Goal: Task Accomplishment & Management: Use online tool/utility

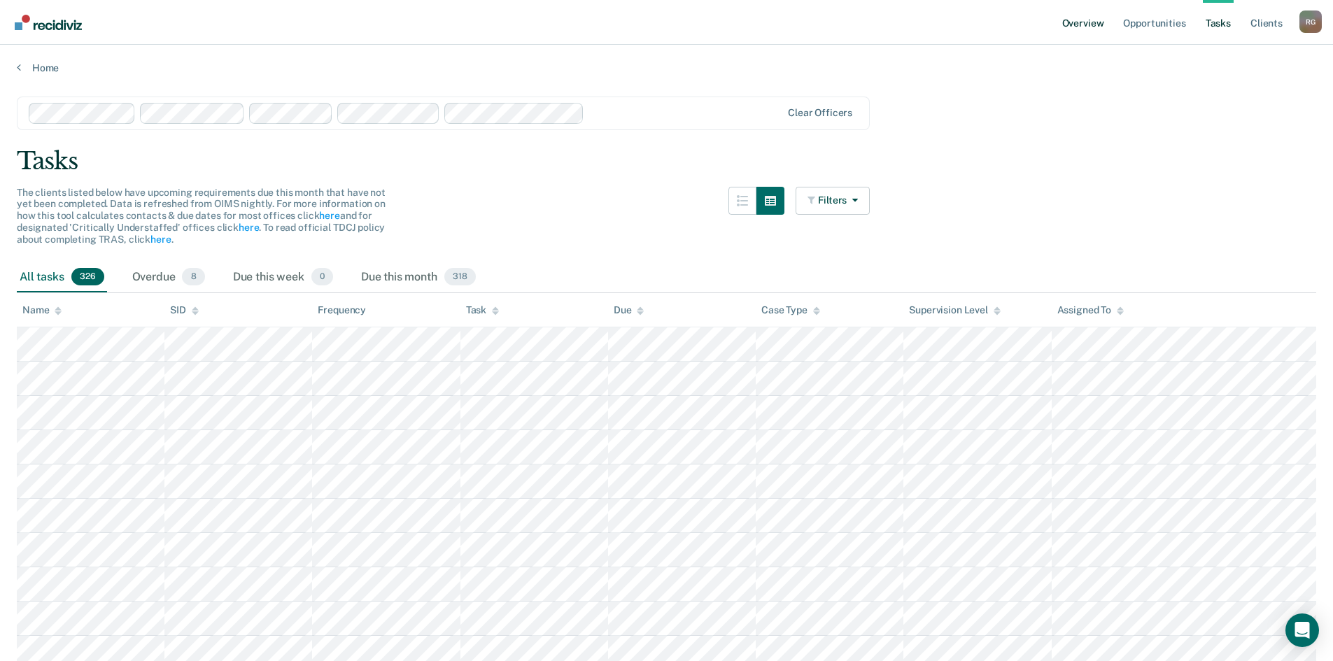
click at [1085, 22] on link "Overview" at bounding box center [1083, 22] width 48 height 45
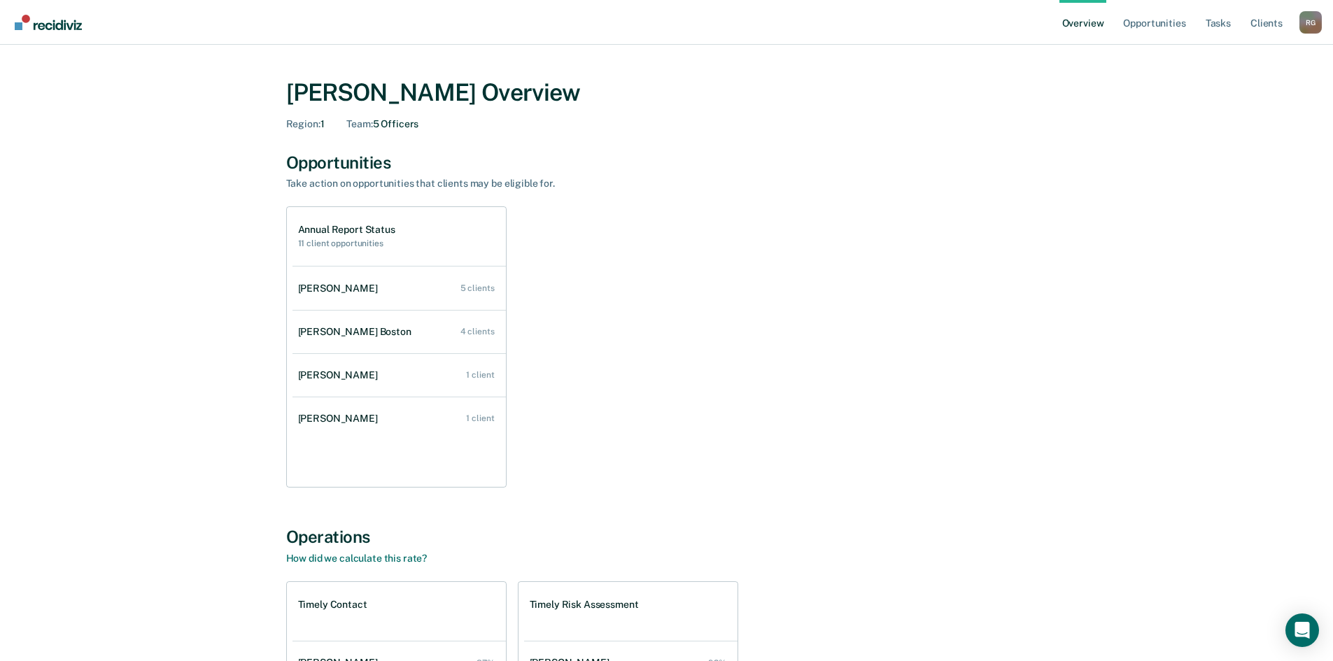
click at [1096, 27] on link "Overview" at bounding box center [1083, 22] width 48 height 45
click at [1091, 26] on link "Overview" at bounding box center [1083, 22] width 48 height 45
click at [1078, 17] on link "Overview" at bounding box center [1083, 22] width 48 height 45
click at [1154, 29] on link "Opportunities" at bounding box center [1154, 22] width 68 height 45
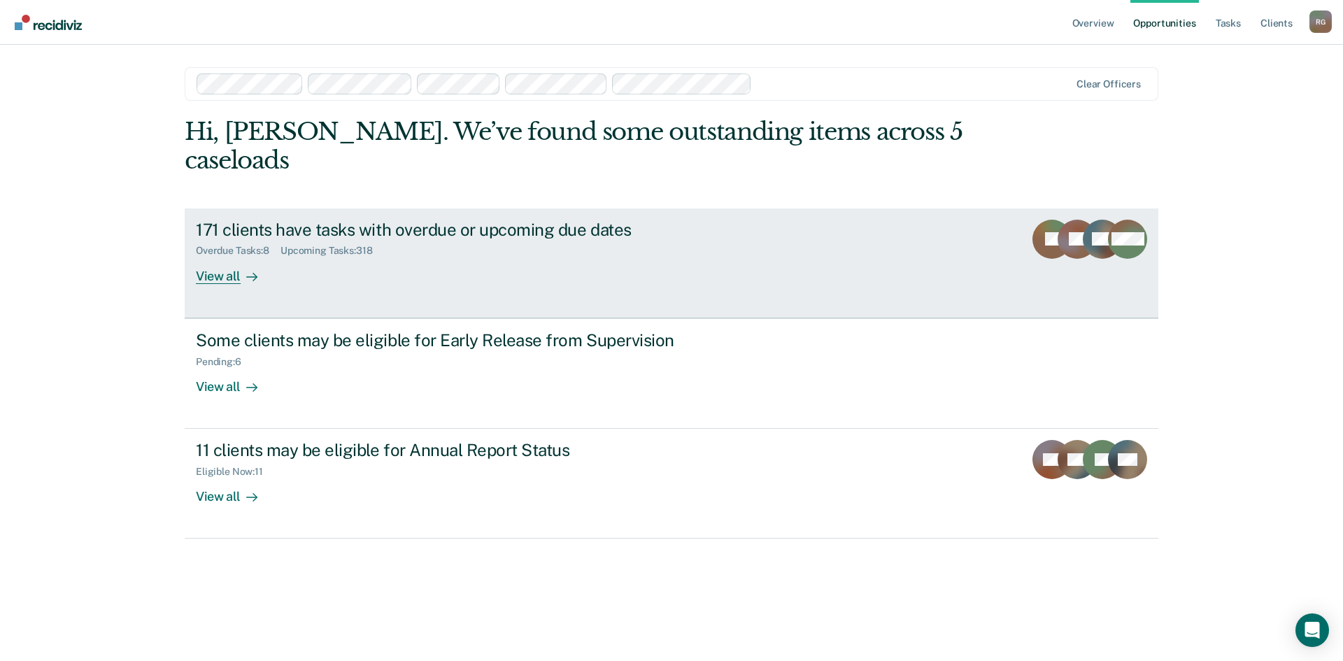
click at [239, 257] on div "View all" at bounding box center [235, 270] width 78 height 27
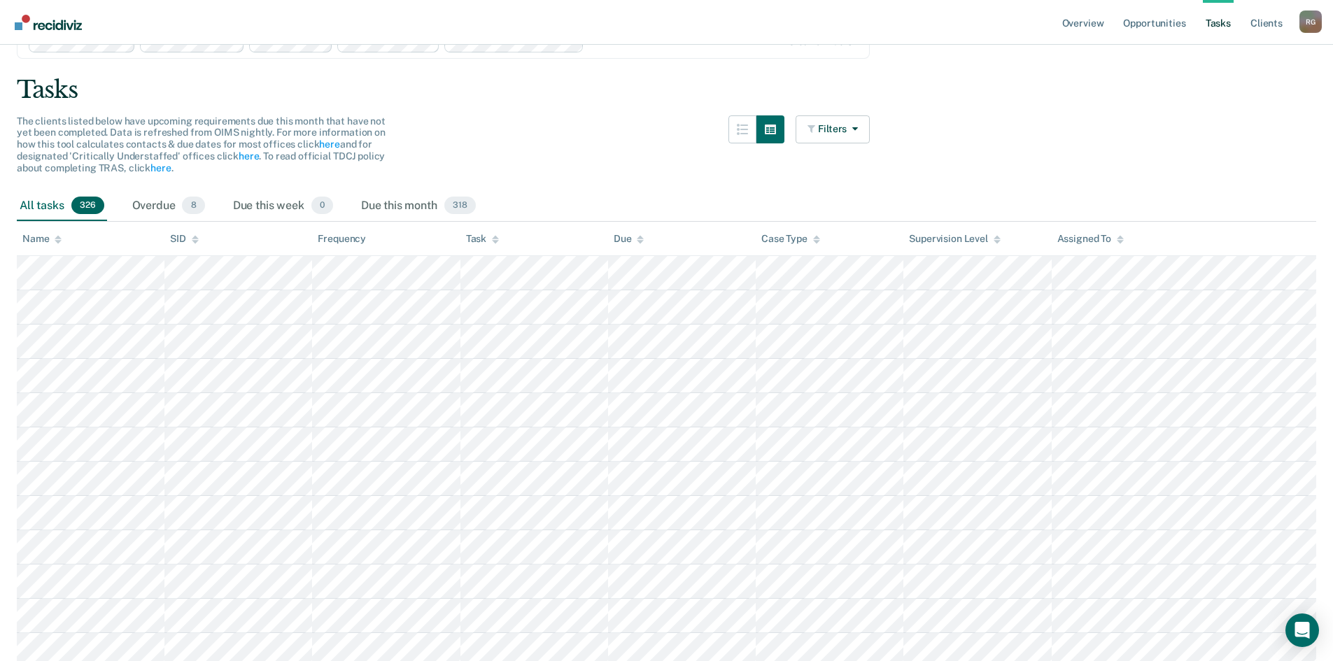
scroll to position [70, 0]
click at [485, 240] on div "Task" at bounding box center [482, 240] width 33 height 12
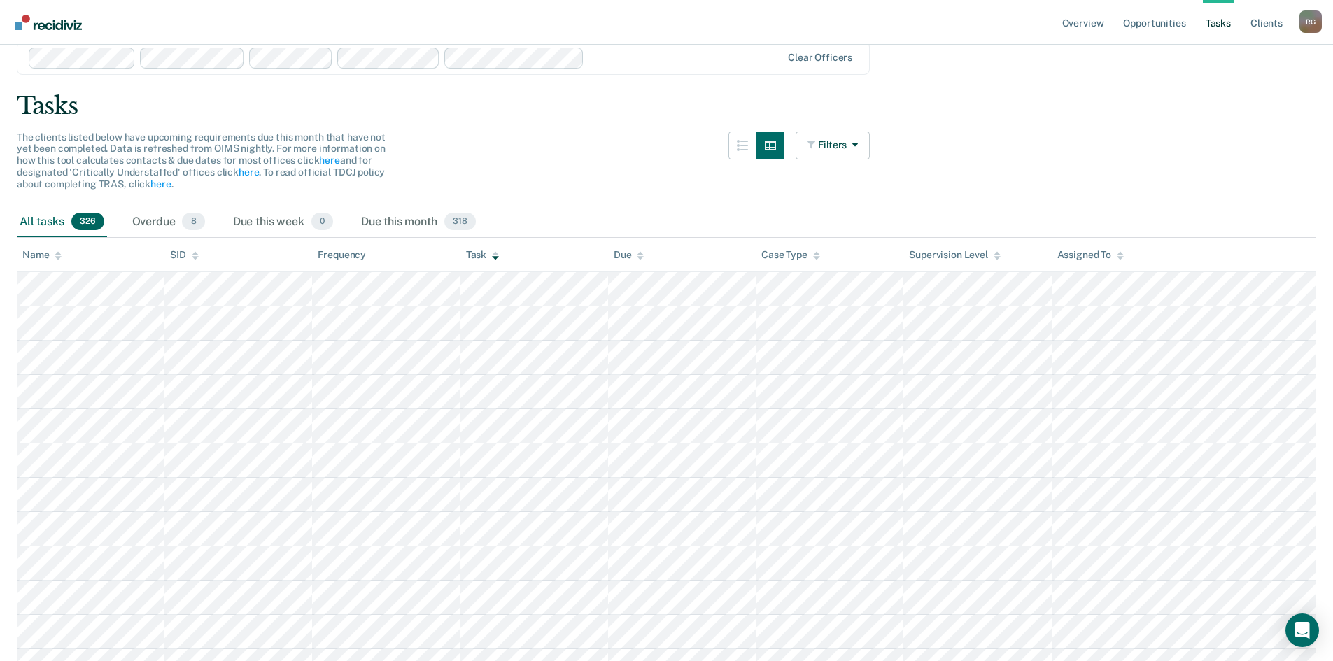
scroll to position [0, 0]
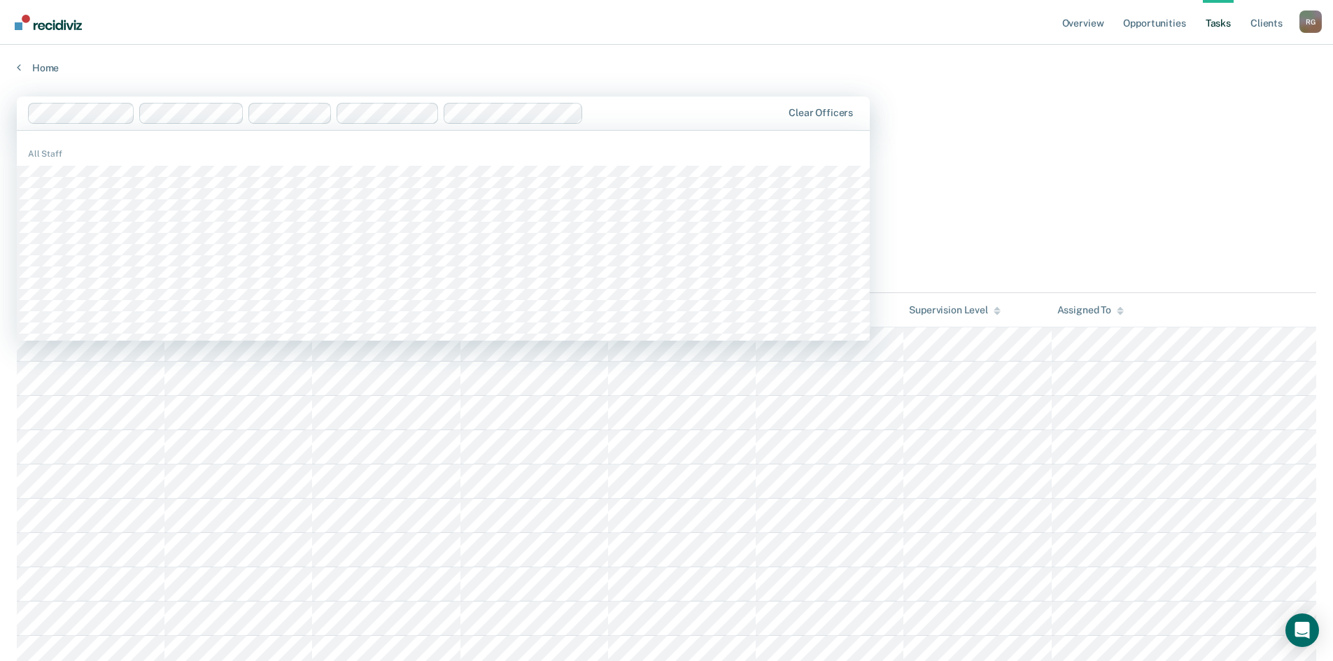
click at [658, 104] on div at bounding box center [405, 113] width 755 height 21
click at [649, 106] on div at bounding box center [685, 113] width 192 height 16
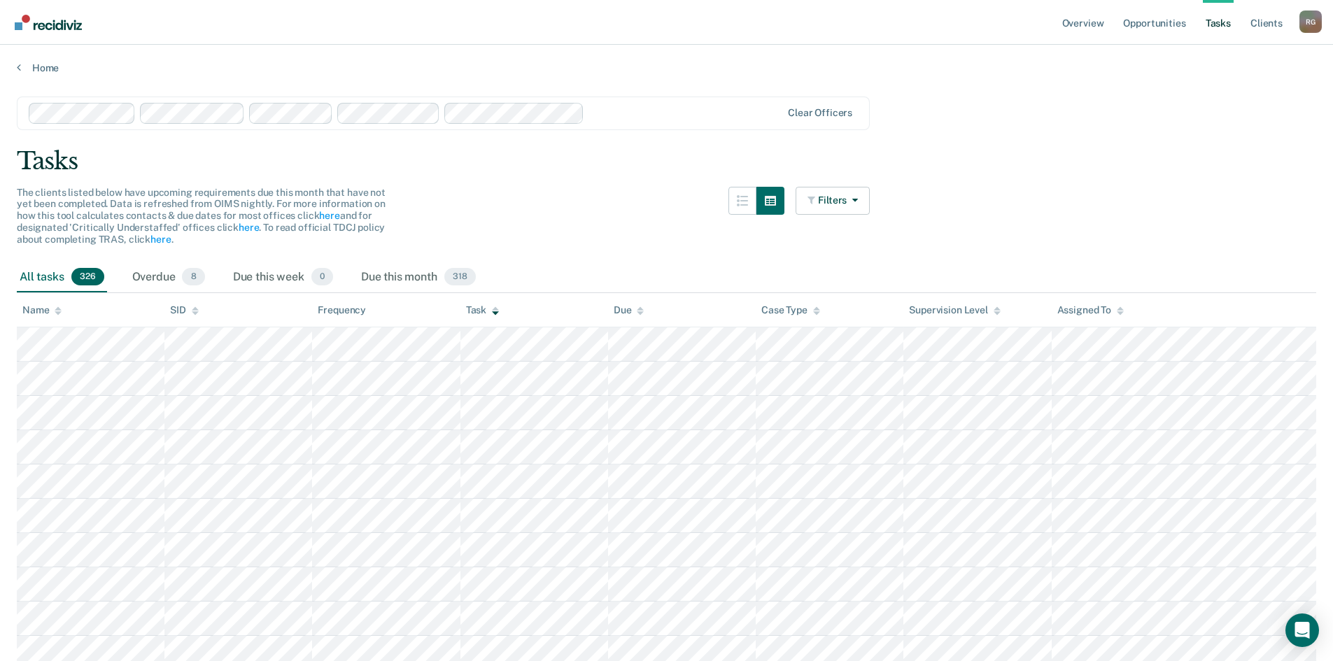
click at [645, 106] on div at bounding box center [685, 113] width 191 height 16
click at [646, 105] on div at bounding box center [685, 113] width 191 height 16
click at [649, 111] on div at bounding box center [685, 113] width 191 height 16
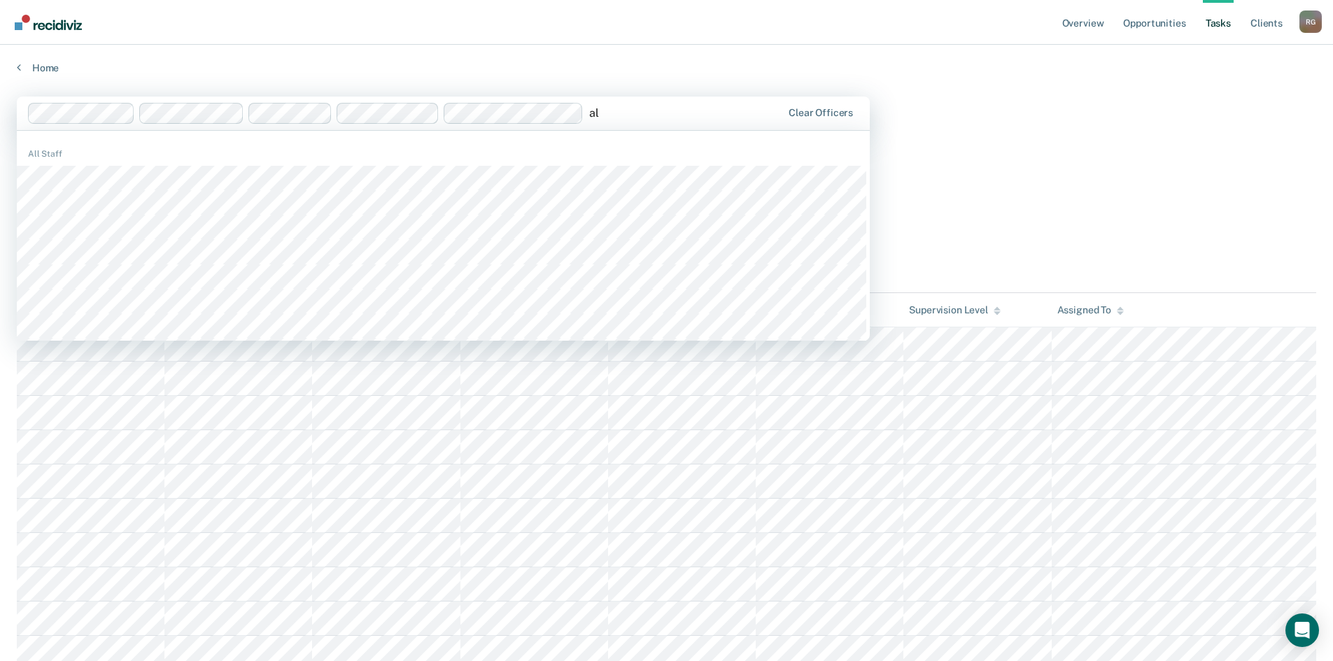
type input "all"
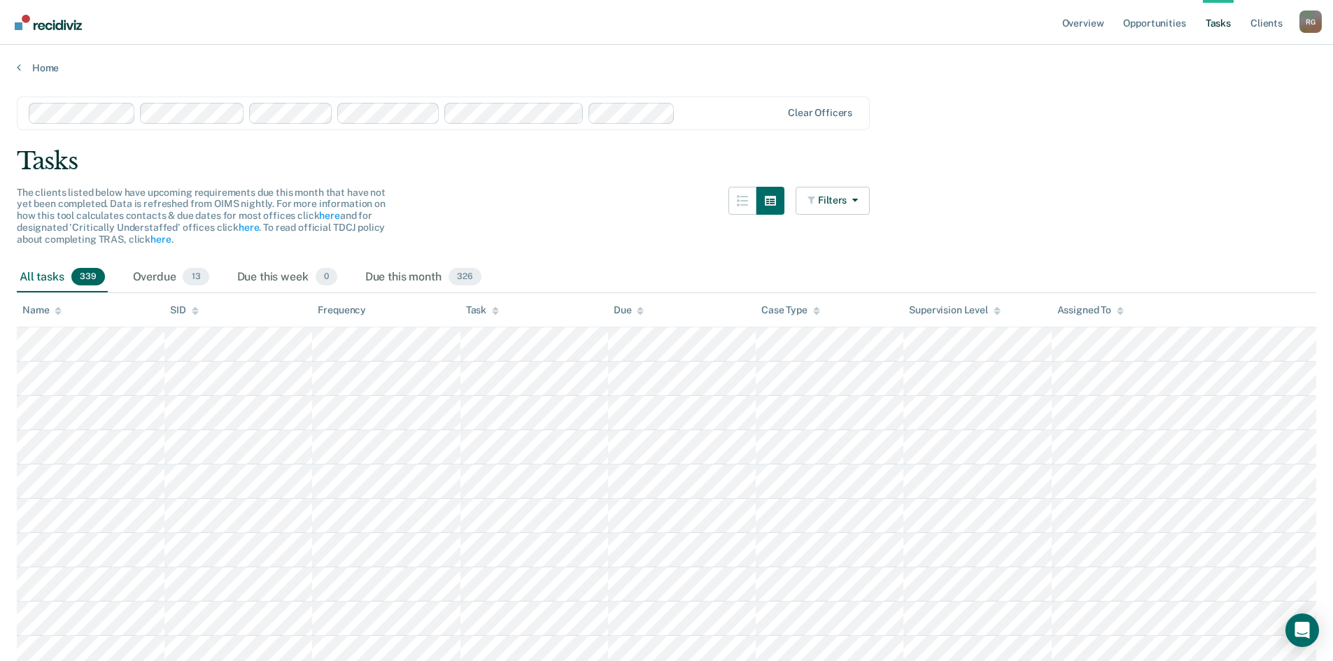
click at [786, 310] on div "Case Type" at bounding box center [790, 310] width 59 height 12
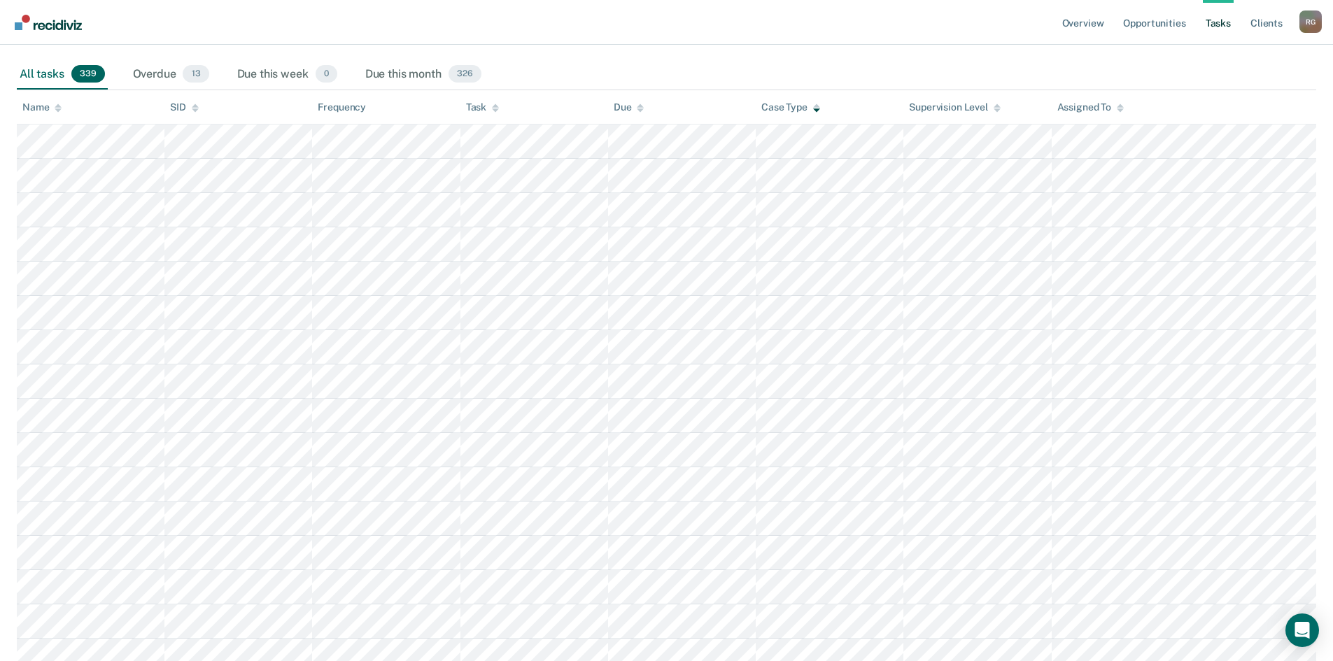
scroll to position [70, 0]
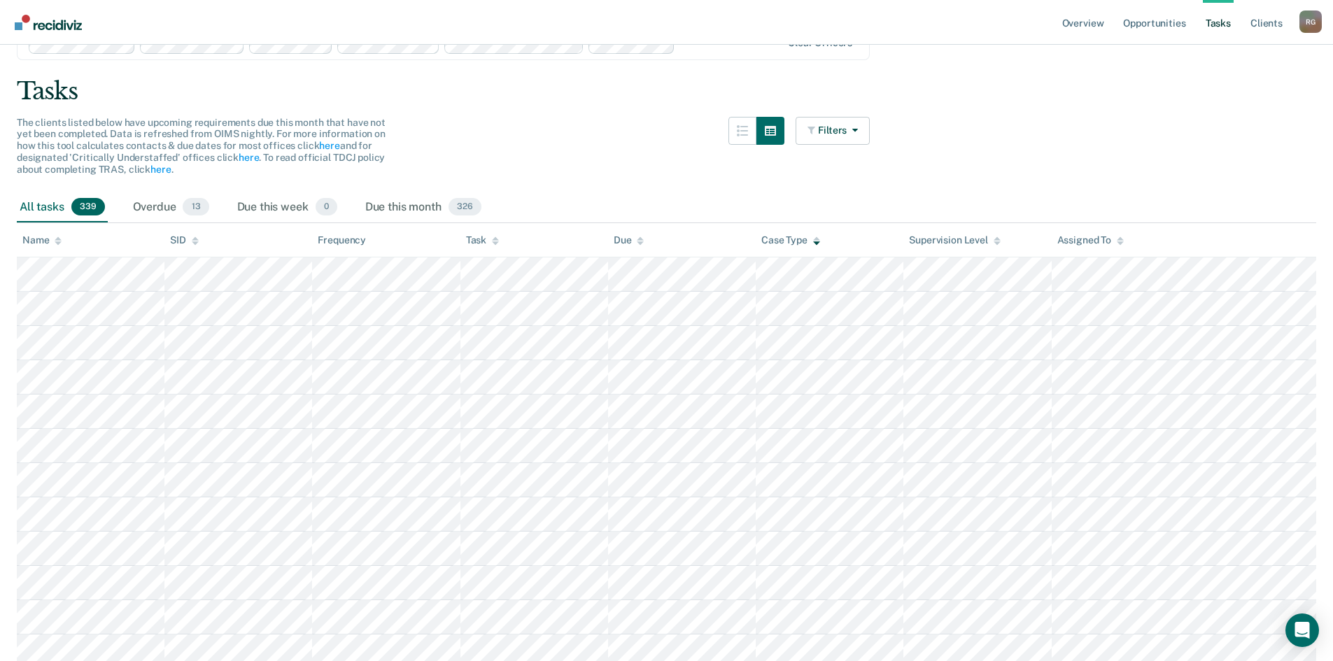
click at [474, 244] on div "Task" at bounding box center [482, 240] width 33 height 12
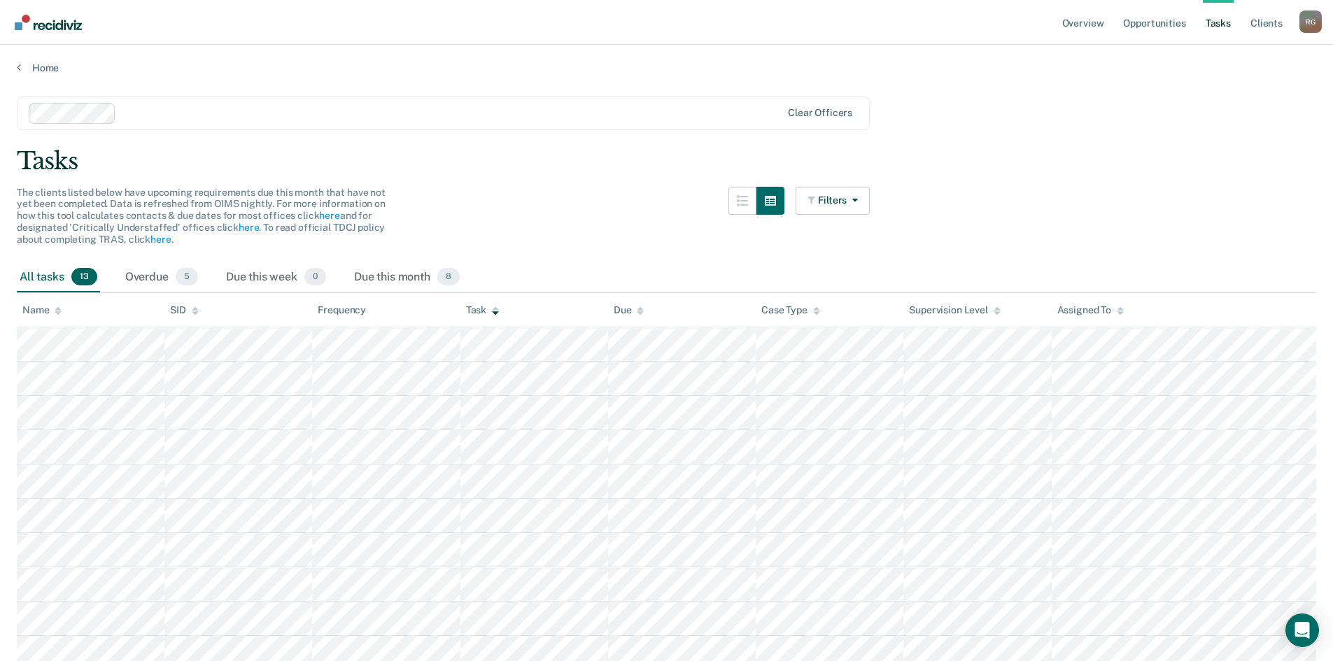
scroll to position [168, 0]
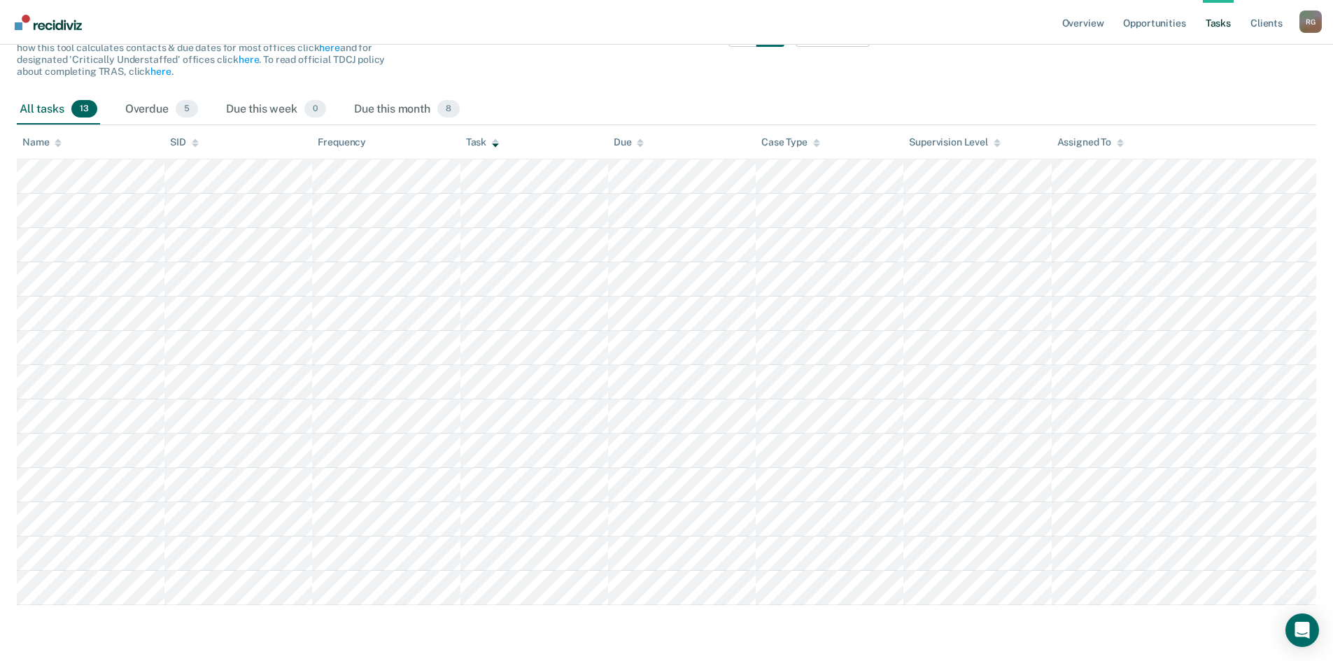
click at [473, 142] on div "Task" at bounding box center [482, 142] width 33 height 12
click at [382, 119] on div "Due this month 8" at bounding box center [406, 109] width 111 height 31
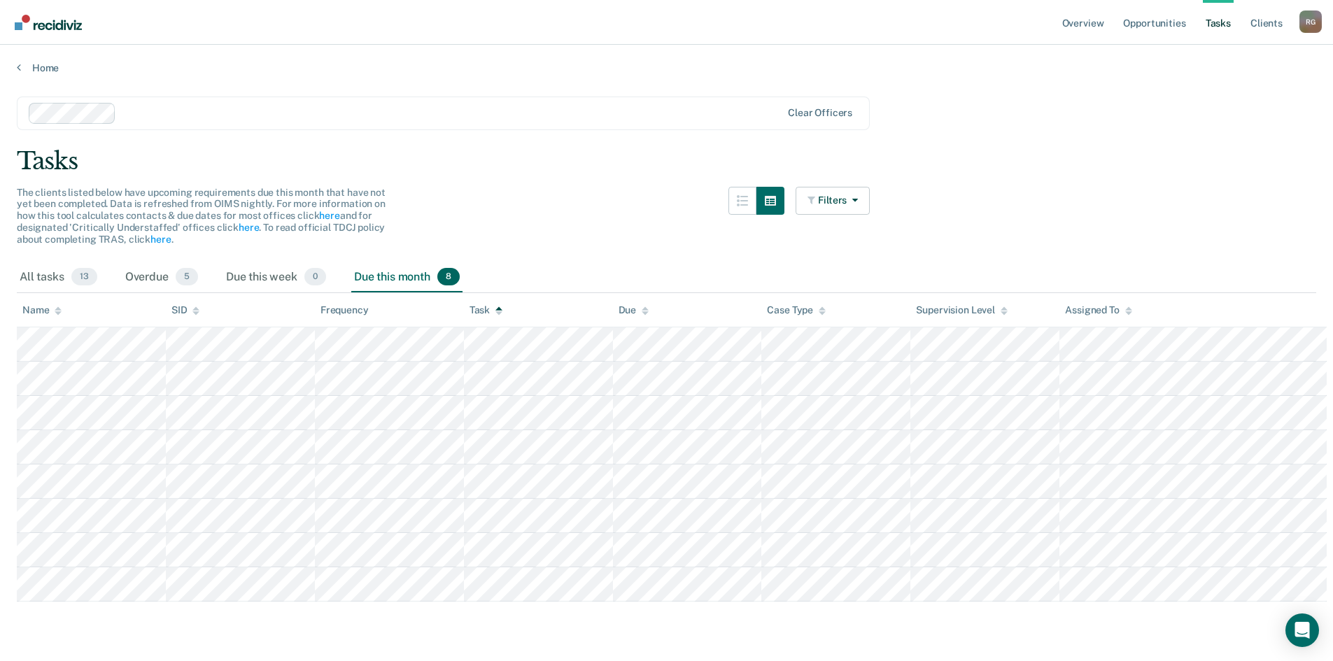
scroll to position [0, 0]
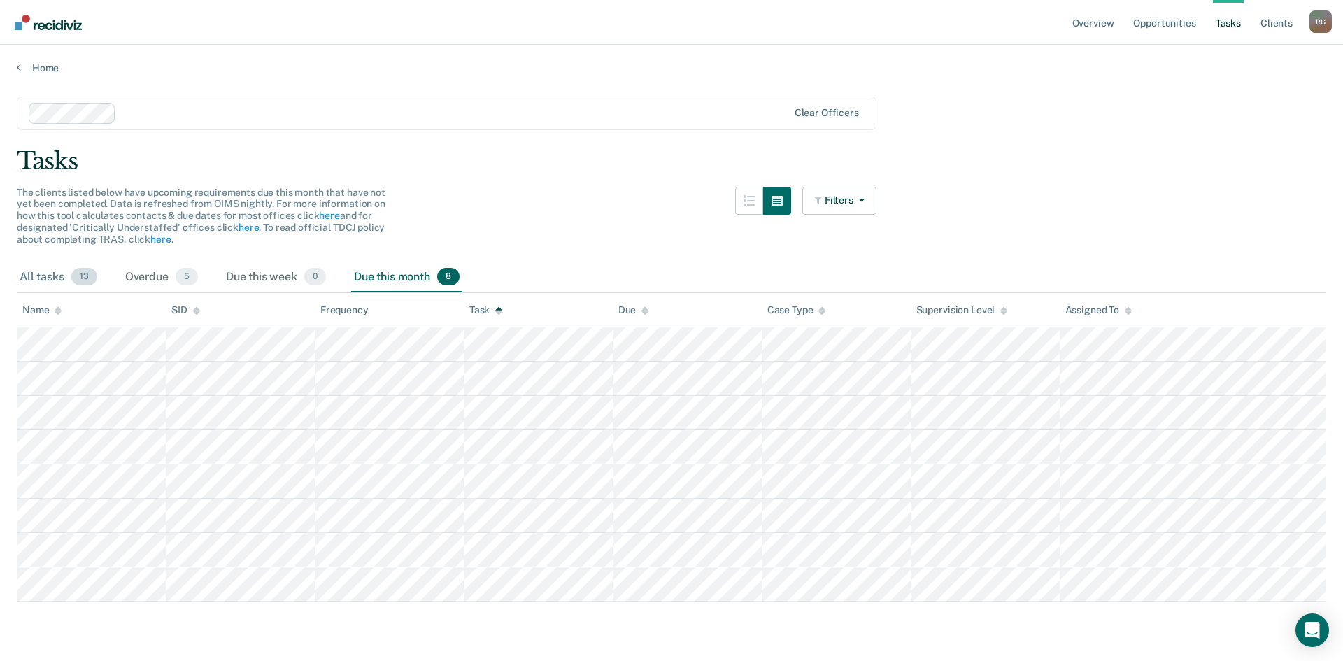
click at [57, 277] on div "All tasks 13" at bounding box center [58, 277] width 83 height 31
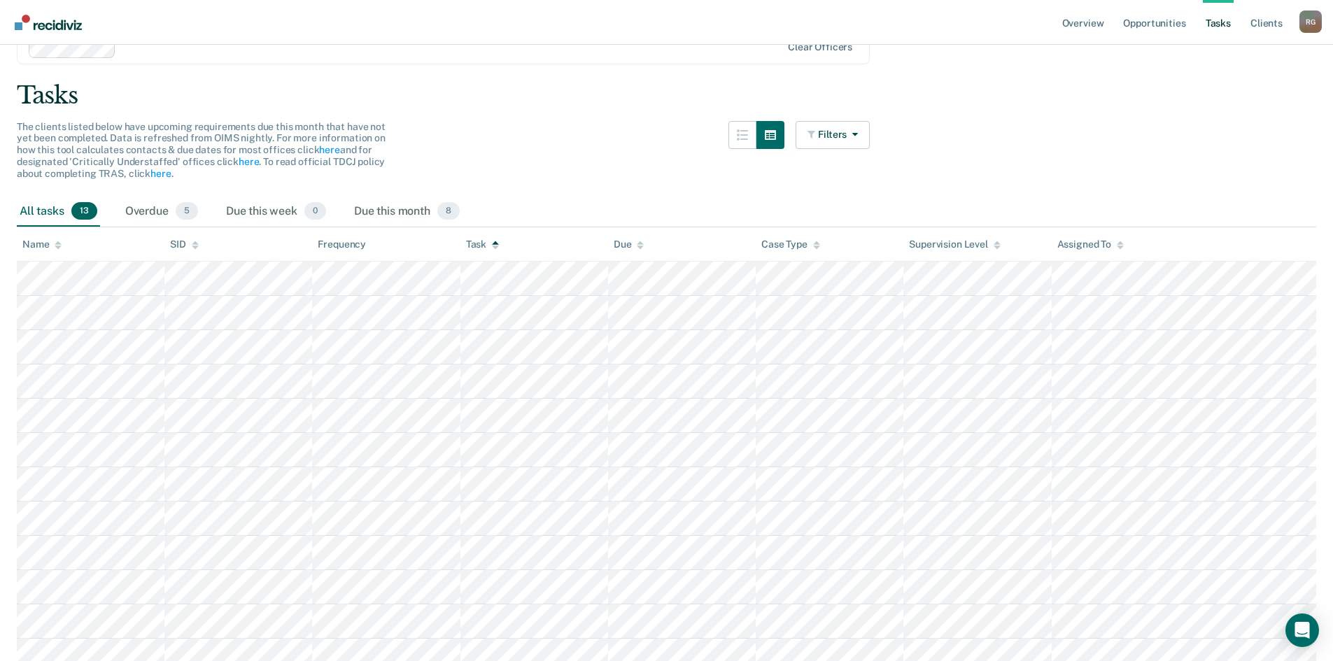
scroll to position [168, 0]
